Goal: Submit feedback/report problem: Submit feedback/report problem

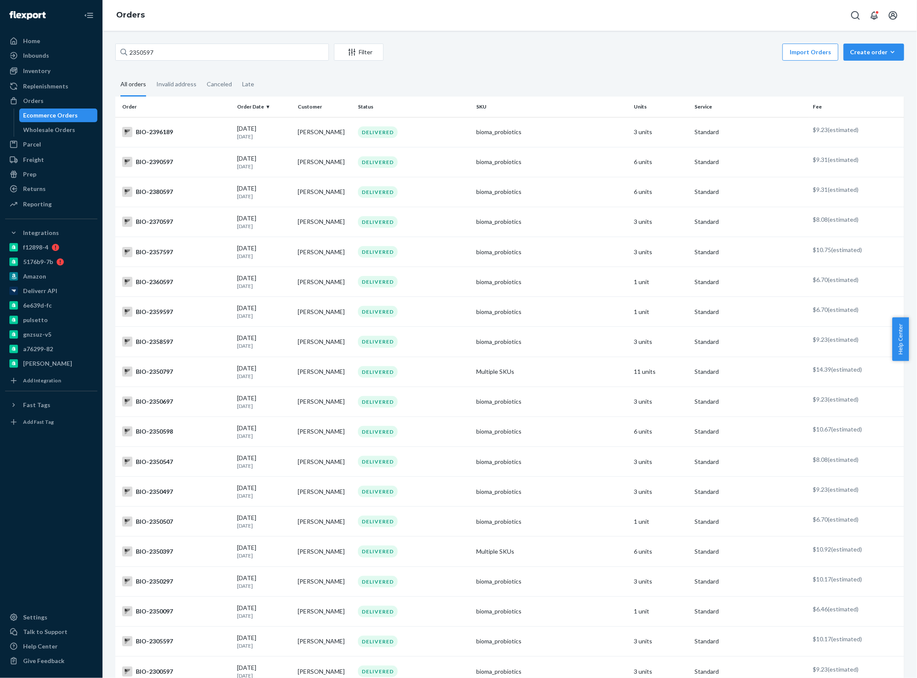
click at [153, 52] on input "2350597" at bounding box center [222, 52] width 214 height 17
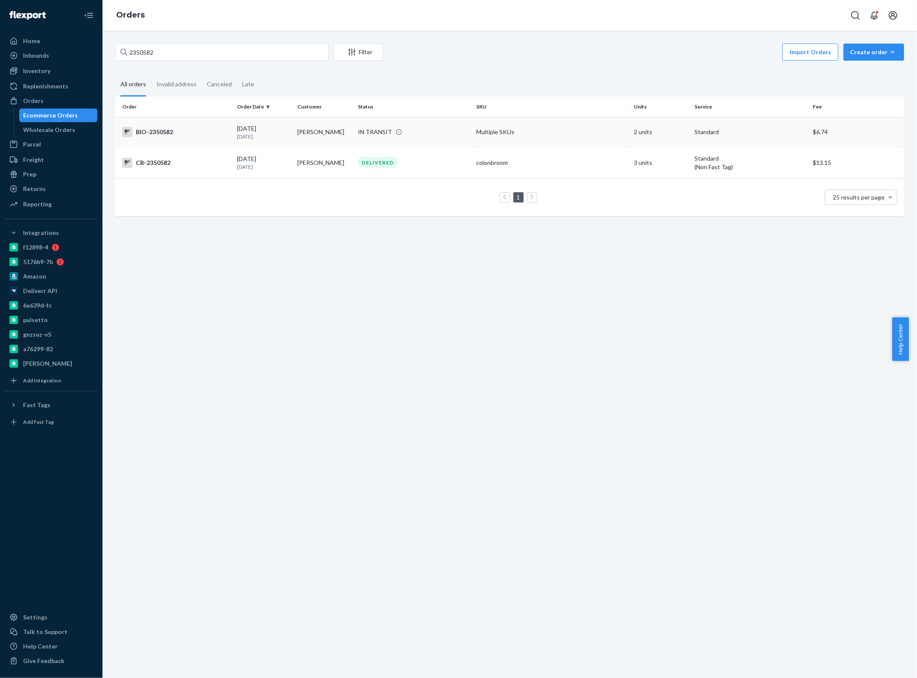
type input "2350582"
click at [258, 133] on p "[DATE]" at bounding box center [264, 136] width 54 height 7
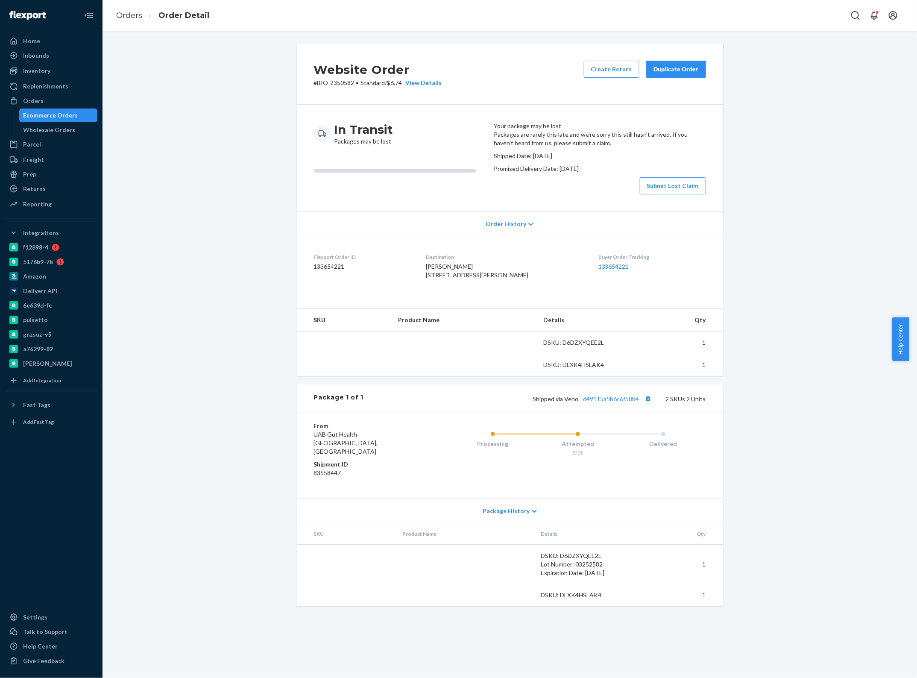
click at [252, 414] on div "Website Order # BIO-2350582 • Standard / $6.74 View Details Create Return Dupli…" at bounding box center [510, 330] width 802 height 573
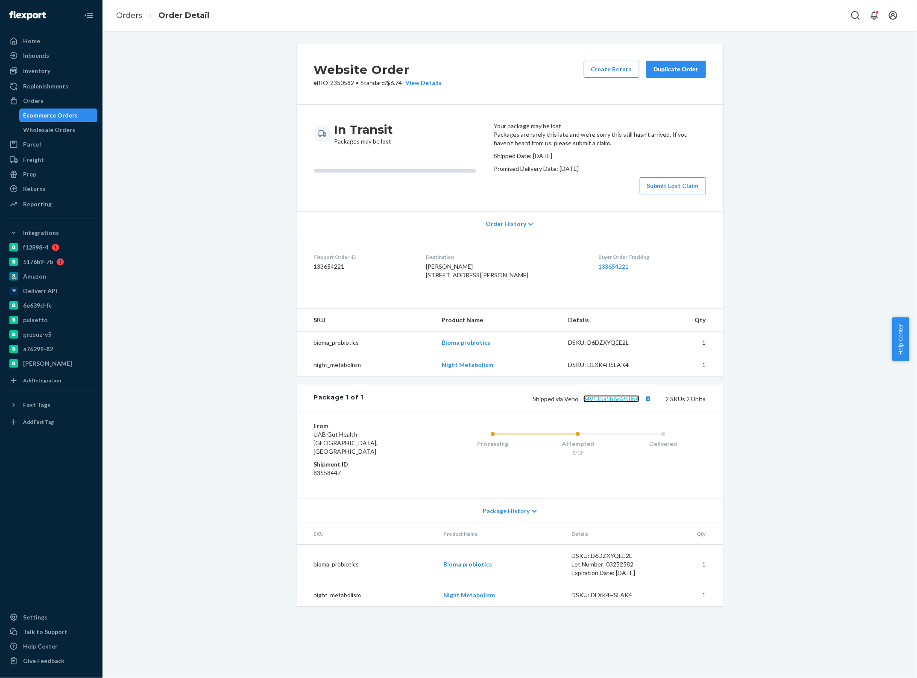
click at [592, 402] on link "d49115a5b6c6f58b4" at bounding box center [611, 398] width 56 height 7
click at [650, 194] on button "Submit Lost Claim" at bounding box center [673, 185] width 66 height 17
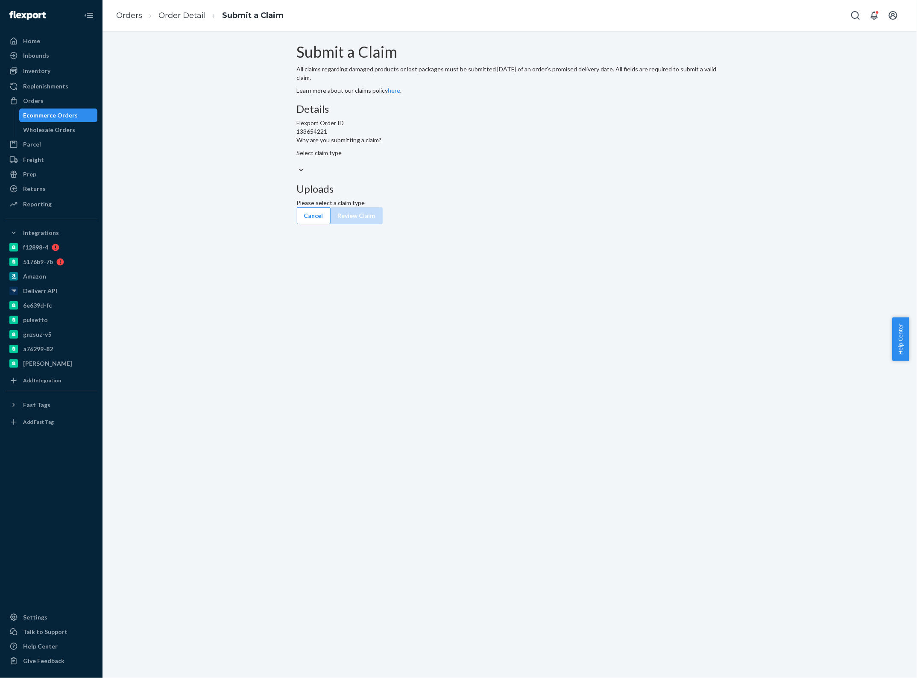
click at [431, 166] on div "Select claim type" at bounding box center [510, 157] width 426 height 17
click at [298, 166] on input "Why are you submitting a claim? Select claim type" at bounding box center [297, 161] width 1 height 9
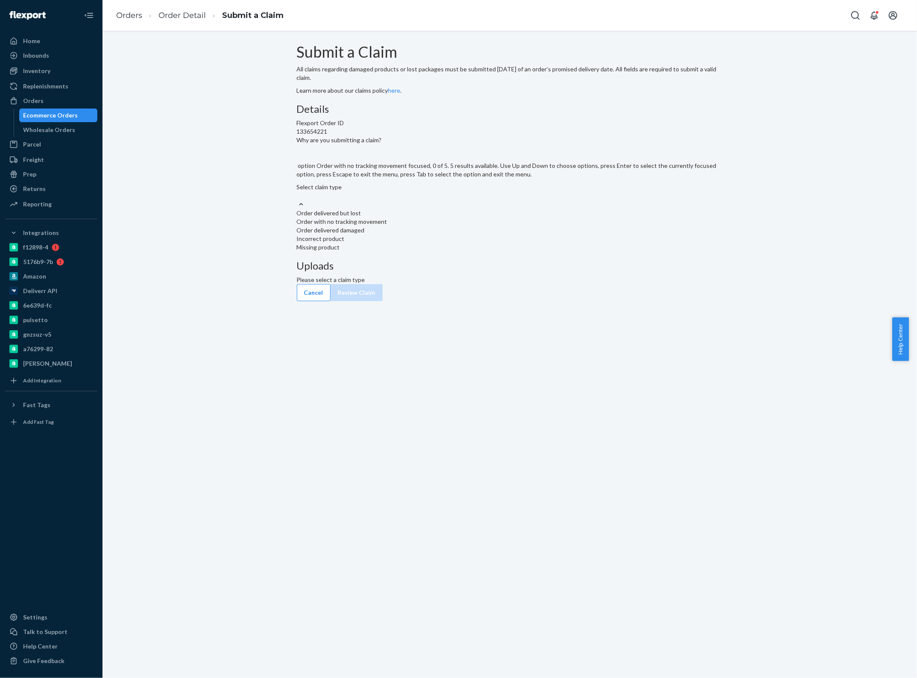
click at [439, 226] on div "Order with no tracking movement" at bounding box center [510, 221] width 426 height 9
click at [298, 200] on input "Why are you submitting a claim? option Order with no tracking movement focused,…" at bounding box center [297, 195] width 1 height 9
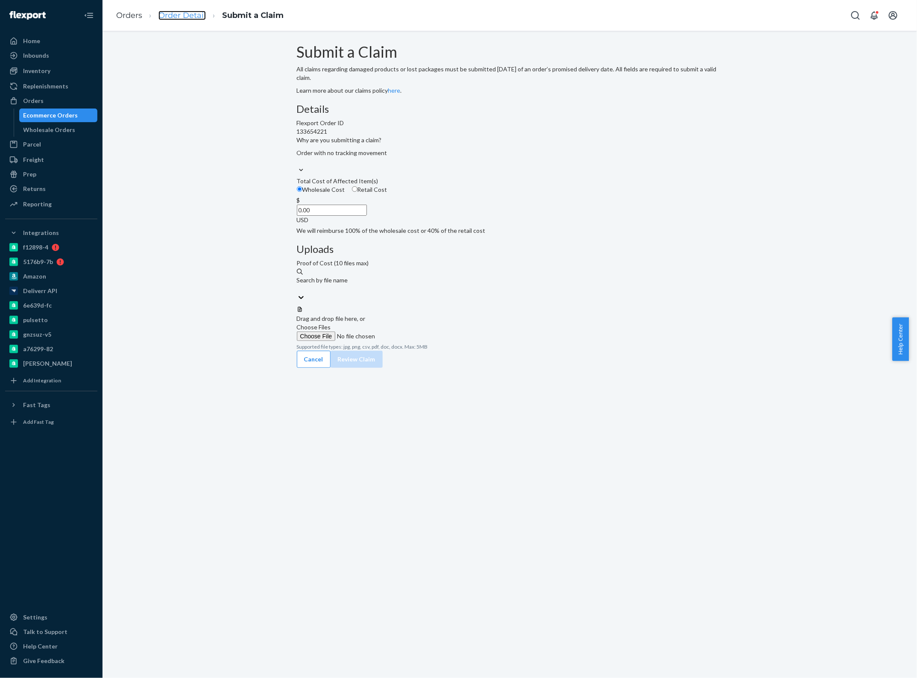
click at [182, 20] on link "Order Detail" at bounding box center [181, 15] width 47 height 9
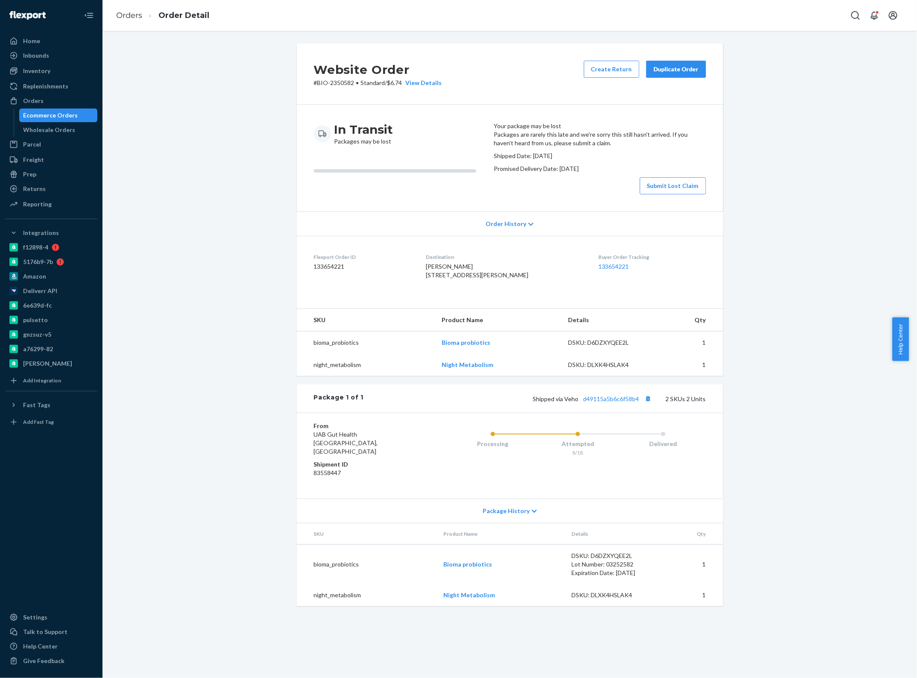
click at [511, 300] on dl "Flexport Order ID 133654221 Destination [PERSON_NAME] [STREET_ADDRESS][PERSON_N…" at bounding box center [510, 268] width 426 height 64
click at [658, 194] on button "Submit Lost Claim" at bounding box center [673, 185] width 66 height 17
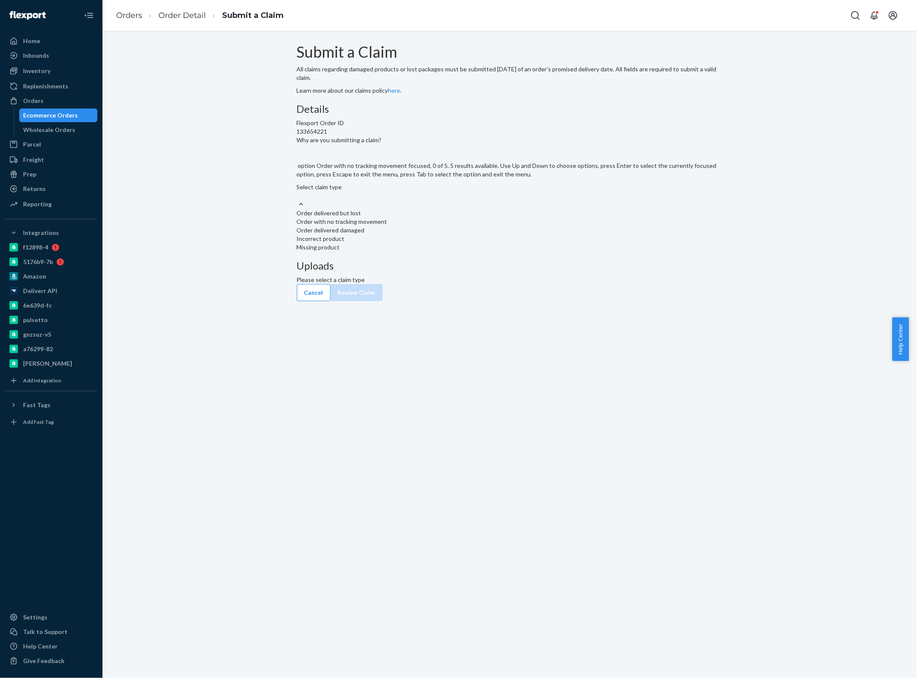
click at [430, 226] on div "Order with no tracking movement" at bounding box center [510, 221] width 426 height 9
click at [298, 200] on input "Why are you submitting a claim? option Order with no tracking movement focused,…" at bounding box center [297, 195] width 1 height 9
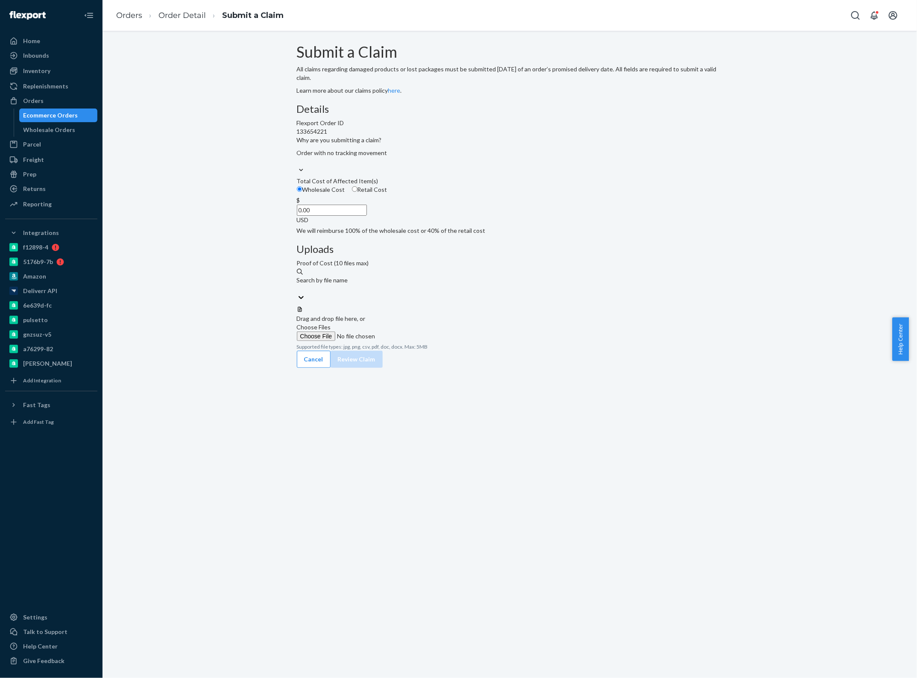
drag, startPoint x: 420, startPoint y: 257, endPoint x: 419, endPoint y: 264, distance: 7.4
click at [420, 196] on div "Wholesale Cost Retail Cost" at bounding box center [509, 190] width 433 height 11
click at [302, 192] on input "Wholesale Cost" at bounding box center [300, 189] width 6 height 6
click at [367, 216] on input "0.00" at bounding box center [332, 210] width 70 height 11
type input "37.12"
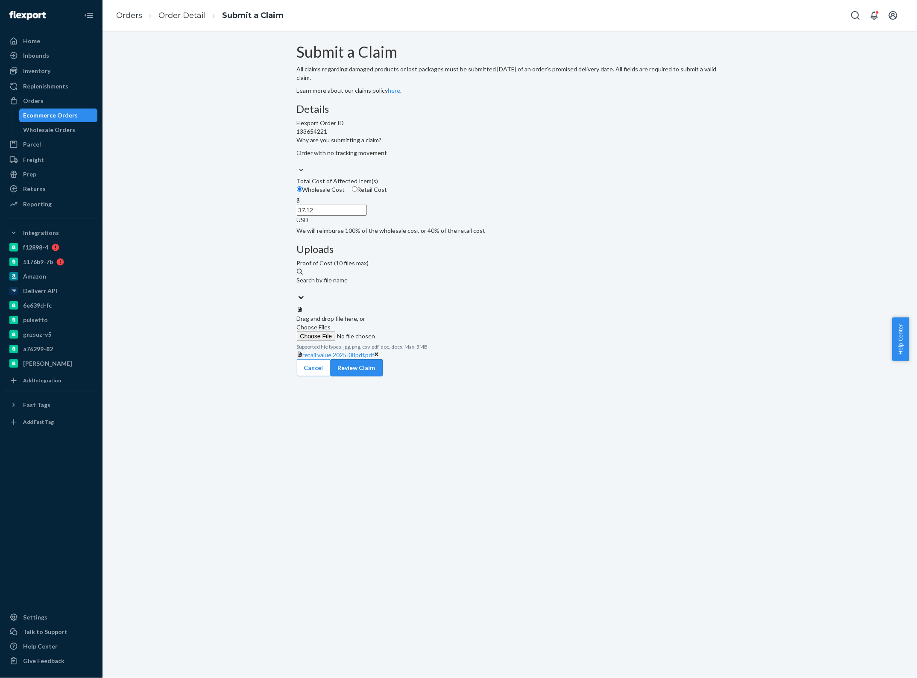
click at [383, 359] on button "Review Claim" at bounding box center [357, 367] width 52 height 17
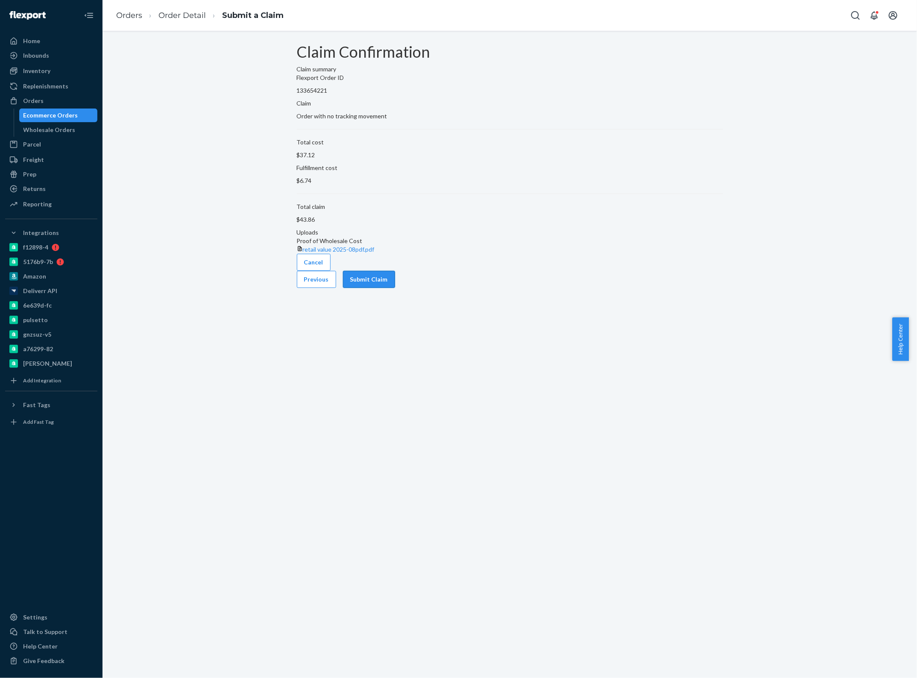
click at [395, 288] on button "Submit Claim" at bounding box center [369, 279] width 52 height 17
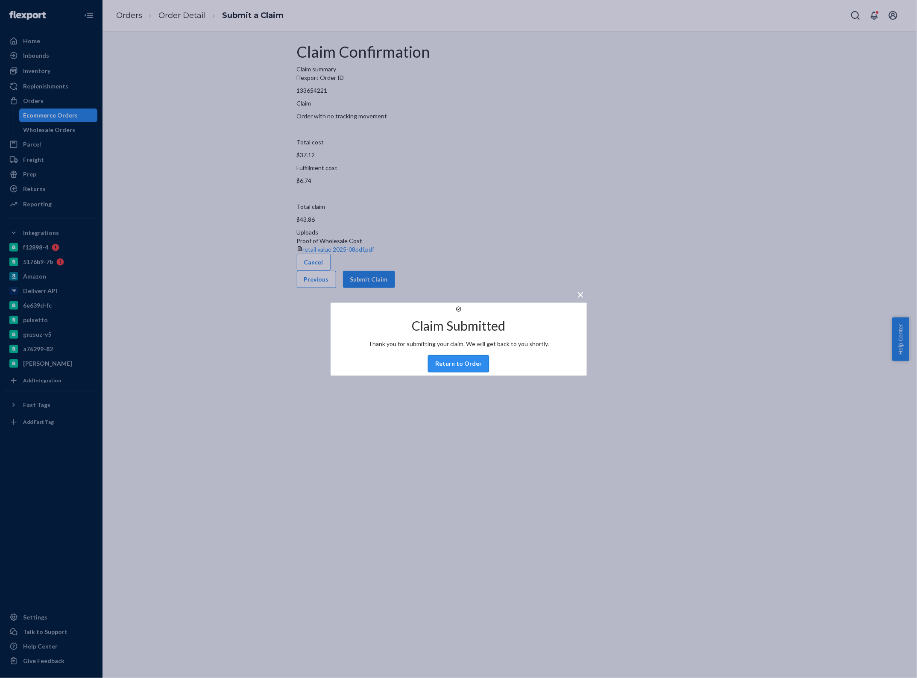
click at [454, 371] on button "Return to Order" at bounding box center [458, 363] width 61 height 17
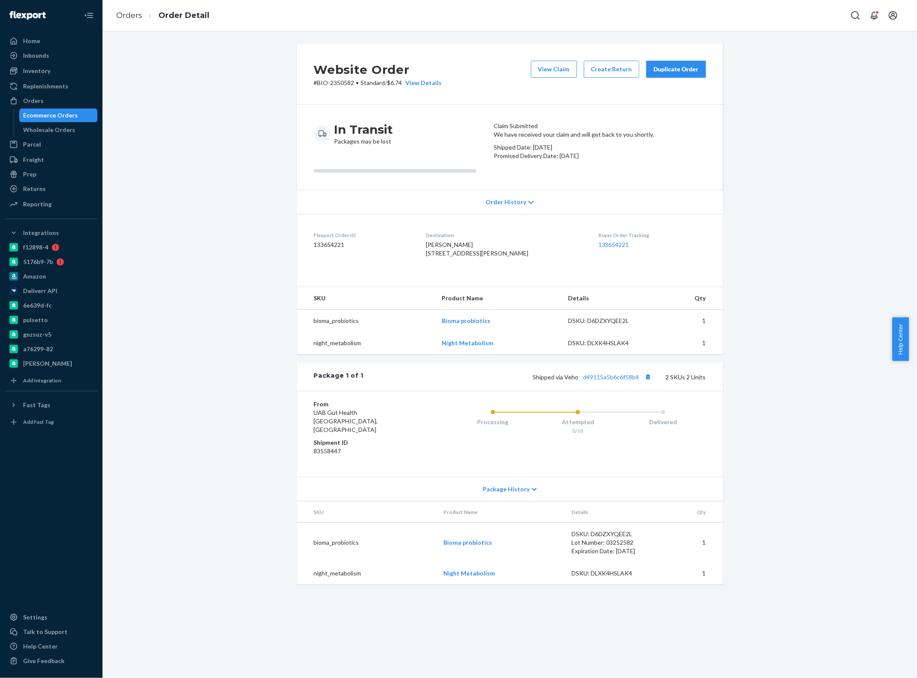
click at [235, 345] on div "Website Order # BIO-2350582 • Standard / $6.74 View Details View Claim Create R…" at bounding box center [510, 319] width 802 height 551
